Goal: Transaction & Acquisition: Book appointment/travel/reservation

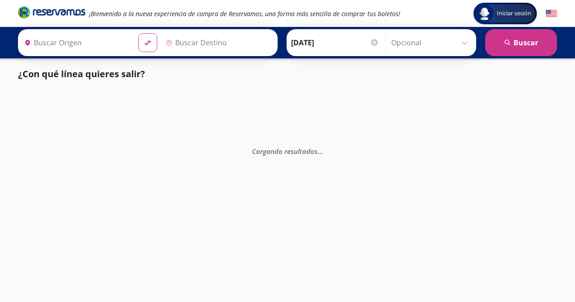
type input "[GEOGRAPHIC_DATA][PERSON_NAME], [GEOGRAPHIC_DATA][PERSON_NAME]"
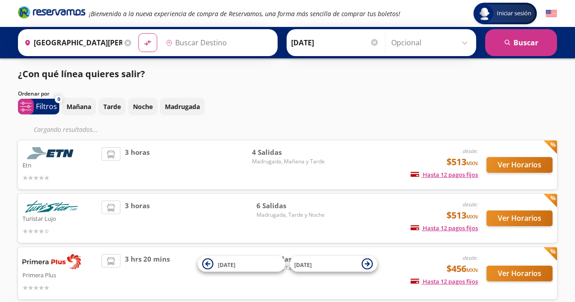
type input "Querétaro, Querétaro"
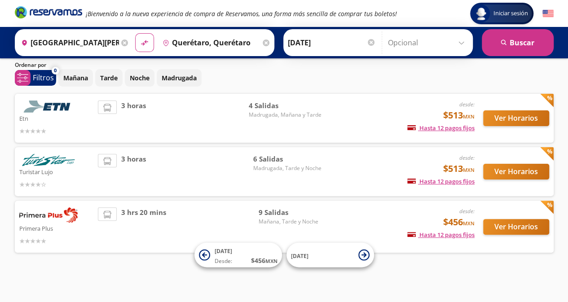
scroll to position [28, 0]
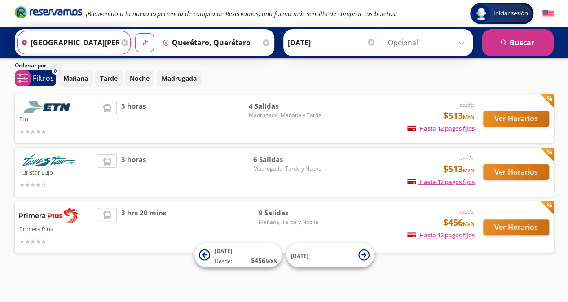
click at [87, 39] on input "[GEOGRAPHIC_DATA][PERSON_NAME], [GEOGRAPHIC_DATA][PERSON_NAME]" at bounding box center [68, 42] width 101 height 22
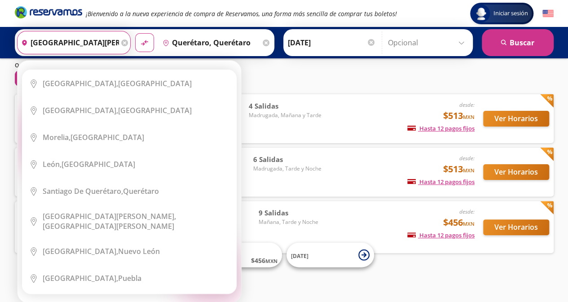
click at [87, 61] on div "Elige tu origen Close Origen heroicons:map-pin-20-solid [GEOGRAPHIC_DATA][PERSO…" at bounding box center [130, 182] width 224 height 242
click at [87, 39] on div "Origen heroicons:map-pin-20-solid [GEOGRAPHIC_DATA][PERSON_NAME], [GEOGRAPHIC_D…" at bounding box center [74, 42] width 114 height 23
click at [121, 42] on icon at bounding box center [124, 43] width 7 height 7
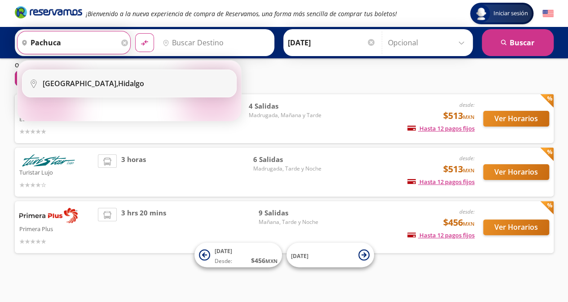
click at [107, 87] on div "Pachuca, [GEOGRAPHIC_DATA]" at bounding box center [136, 84] width 187 height 10
type input "Pachuca, [GEOGRAPHIC_DATA]"
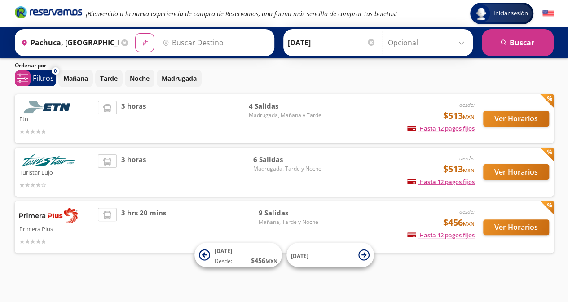
click at [203, 41] on input "Destino" at bounding box center [214, 42] width 110 height 22
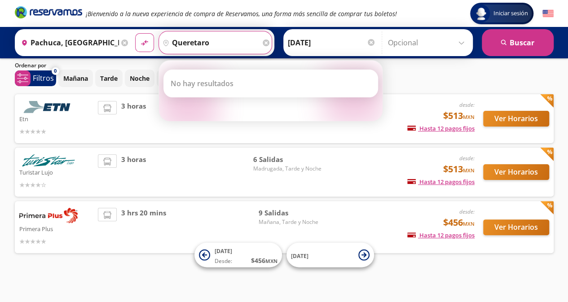
type input "queretaro"
